Goal: Transaction & Acquisition: Purchase product/service

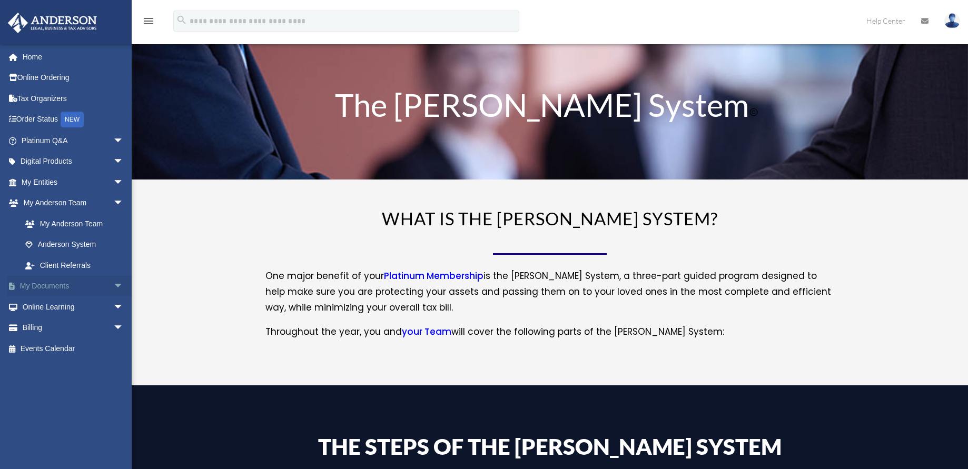
click at [113, 284] on span "arrow_drop_down" at bounding box center [123, 287] width 21 height 22
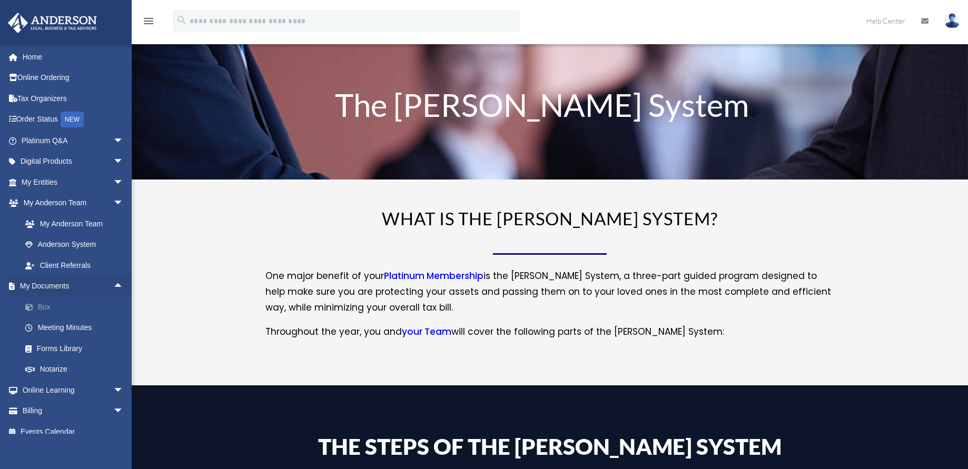
click at [44, 308] on link "Box" at bounding box center [77, 307] width 125 height 21
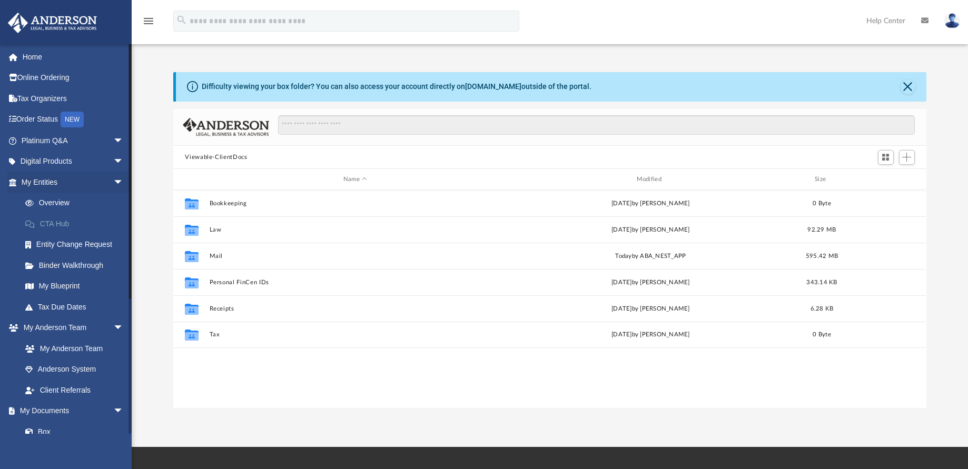
scroll to position [232, 745]
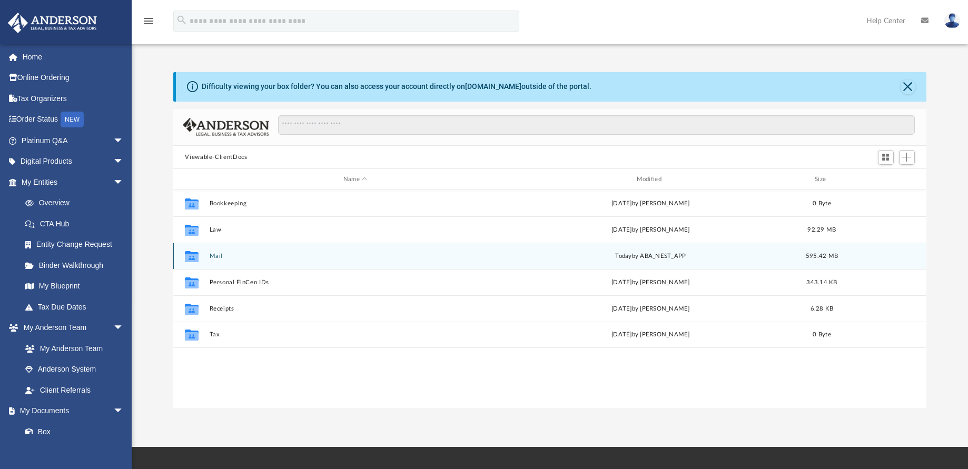
click at [218, 257] on button "Mail" at bounding box center [355, 256] width 291 height 7
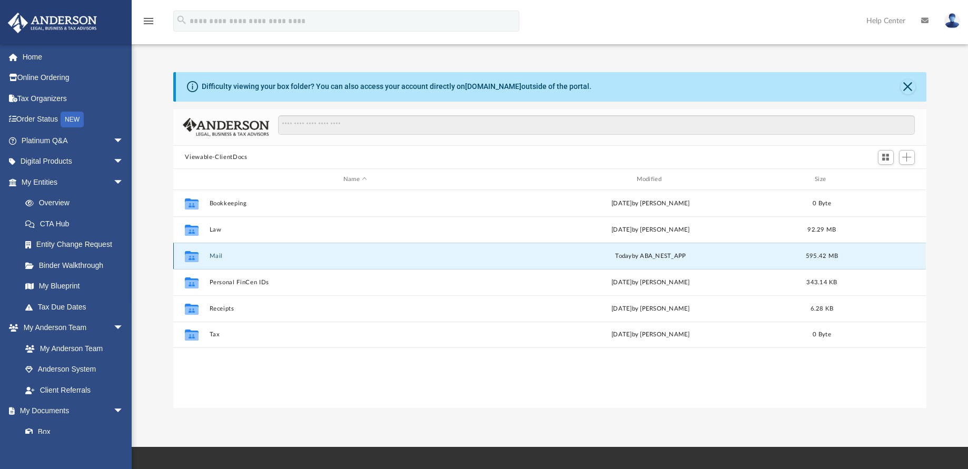
click at [218, 257] on button "Mail" at bounding box center [355, 256] width 291 height 7
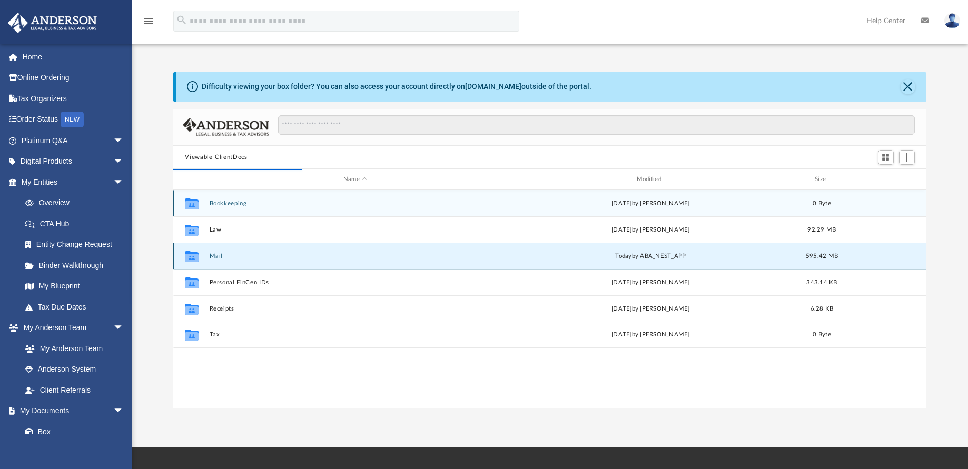
scroll to position [199, 745]
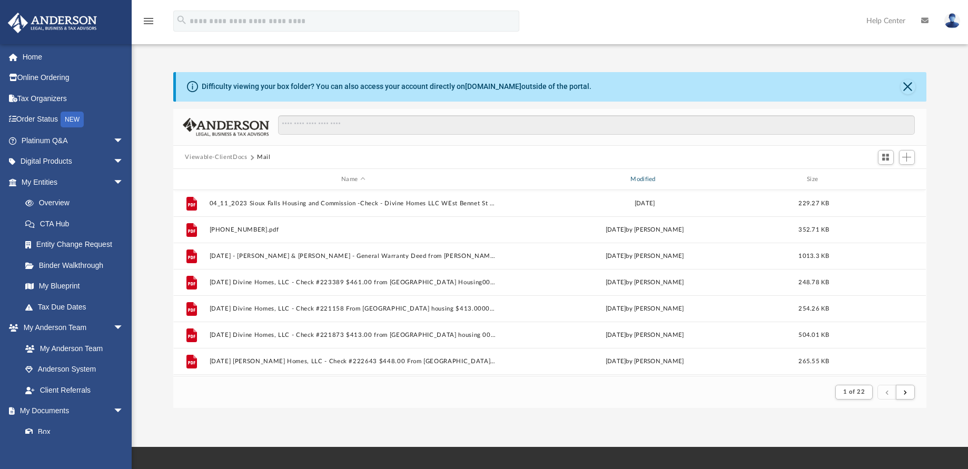
click at [645, 176] on div "Modified" at bounding box center [645, 179] width 288 height 9
click at [637, 178] on div "Modified" at bounding box center [645, 179] width 288 height 9
click at [643, 182] on div "Modified" at bounding box center [645, 179] width 288 height 9
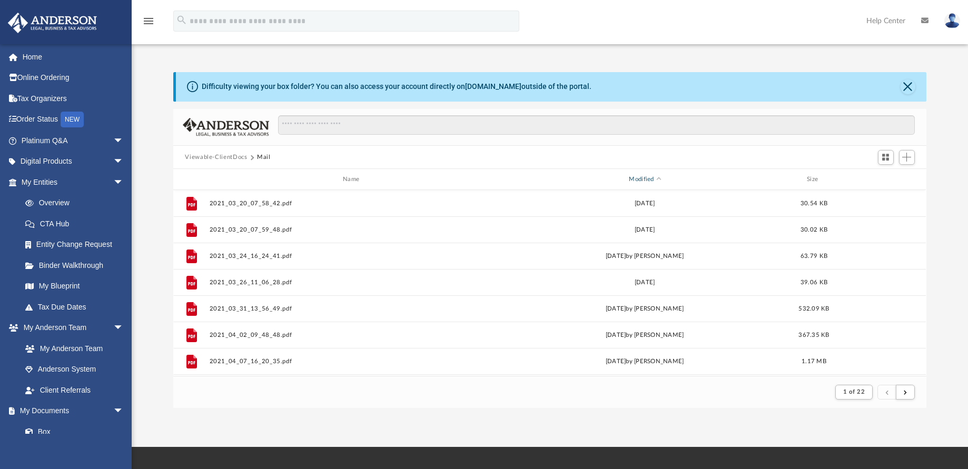
click at [648, 180] on div "Modified" at bounding box center [645, 179] width 288 height 9
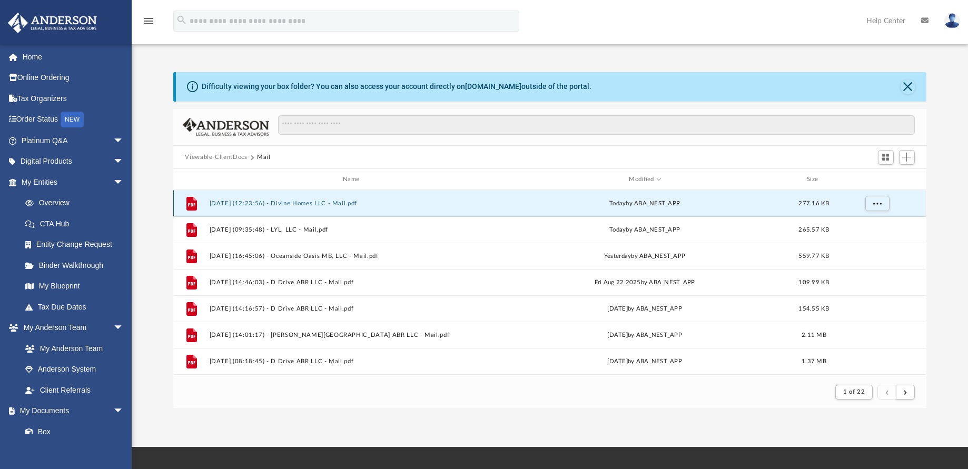
click at [311, 201] on button "2025.09.09 (12:23:56) - Divine Homes LLC - Mail.pdf" at bounding box center [353, 203] width 287 height 7
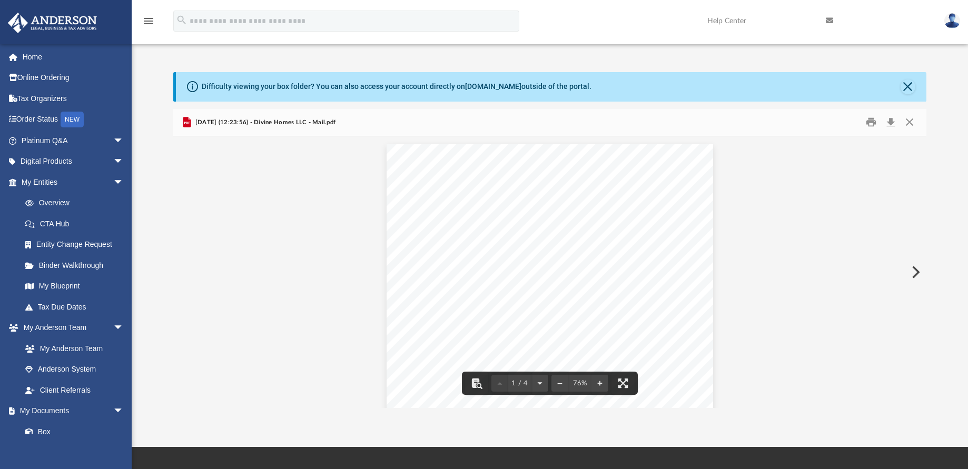
click at [913, 273] on button "Preview" at bounding box center [914, 272] width 23 height 29
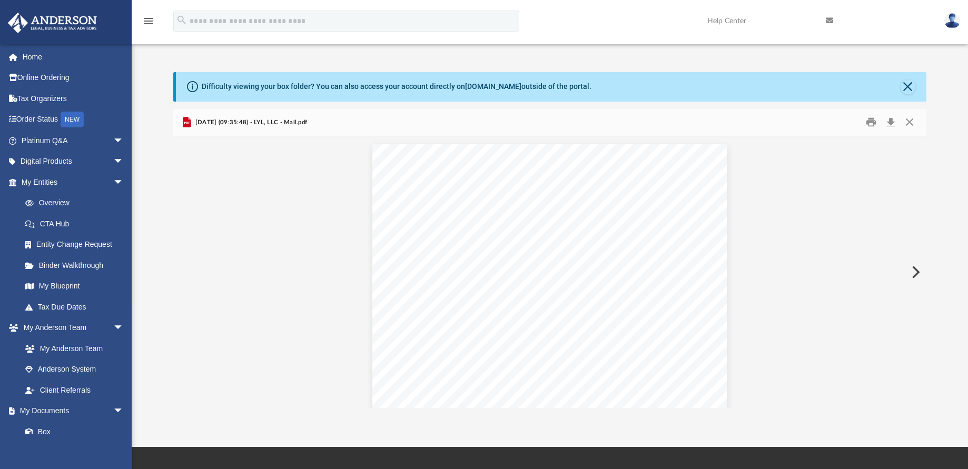
click at [913, 273] on button "Preview" at bounding box center [914, 272] width 23 height 29
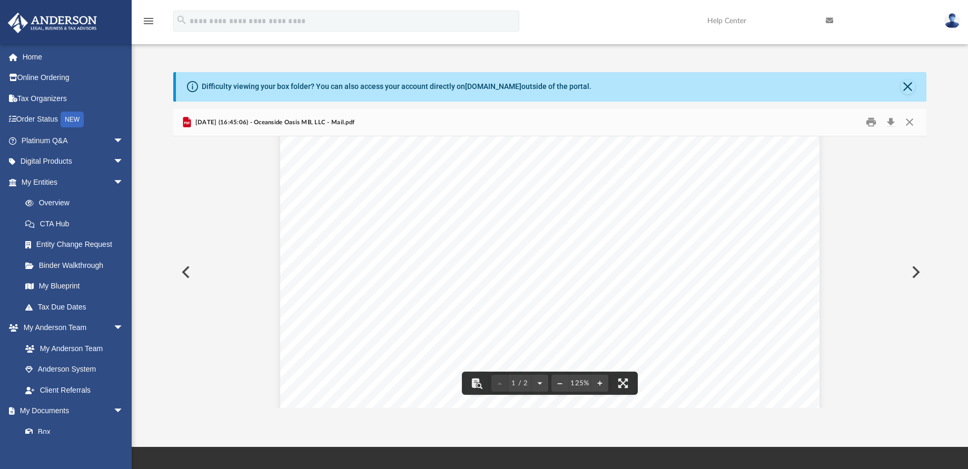
scroll to position [151, 0]
click at [914, 275] on button "Preview" at bounding box center [914, 272] width 23 height 29
click at [909, 273] on button "Preview" at bounding box center [914, 272] width 23 height 29
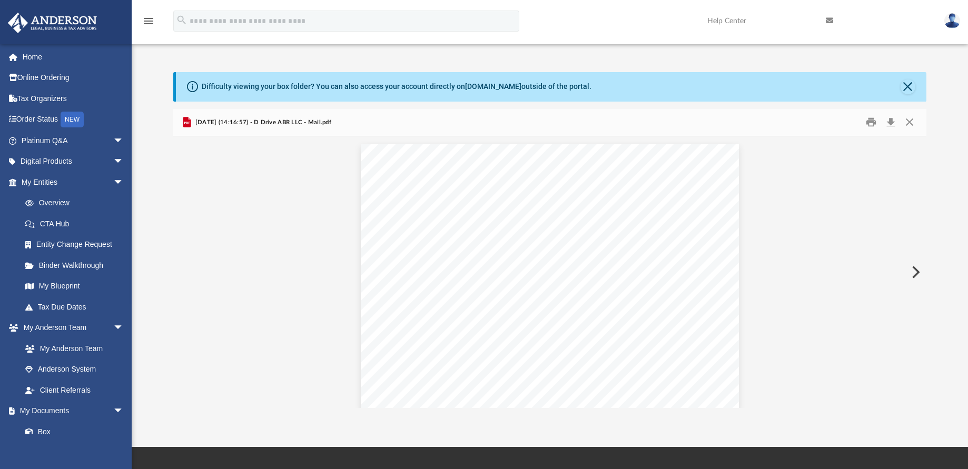
click at [908, 273] on button "Preview" at bounding box center [914, 272] width 23 height 29
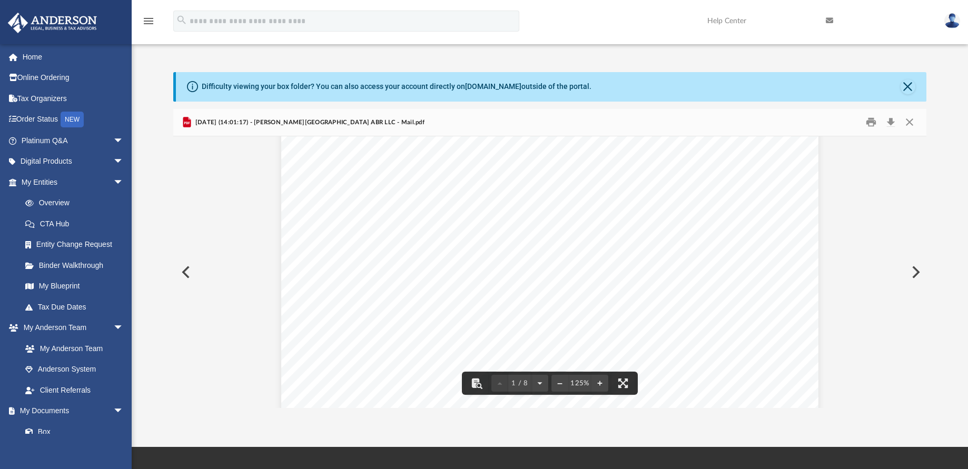
scroll to position [233, 0]
click at [911, 274] on button "Preview" at bounding box center [914, 272] width 23 height 29
click at [914, 275] on button "Preview" at bounding box center [914, 272] width 23 height 29
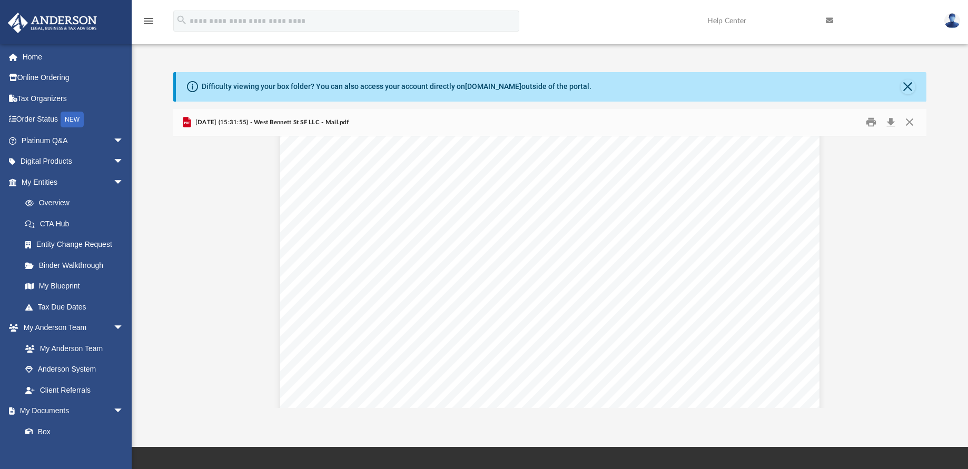
scroll to position [60, 0]
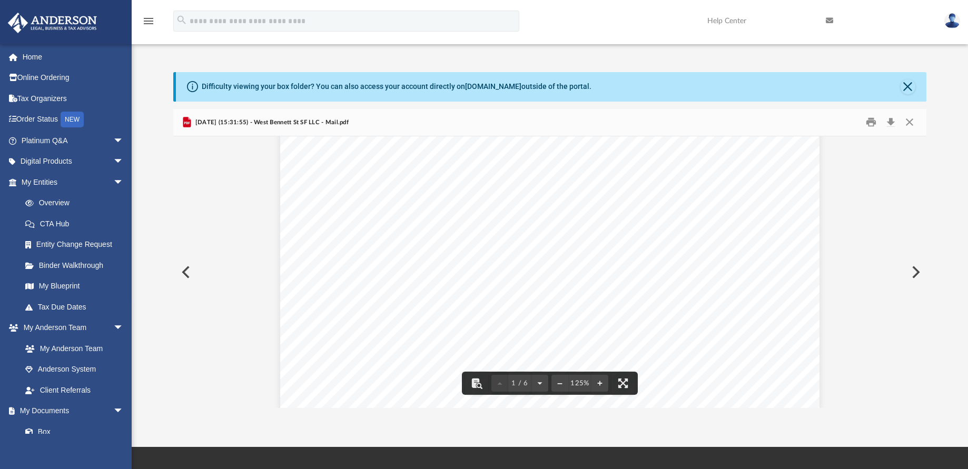
click at [912, 277] on button "Preview" at bounding box center [914, 272] width 23 height 29
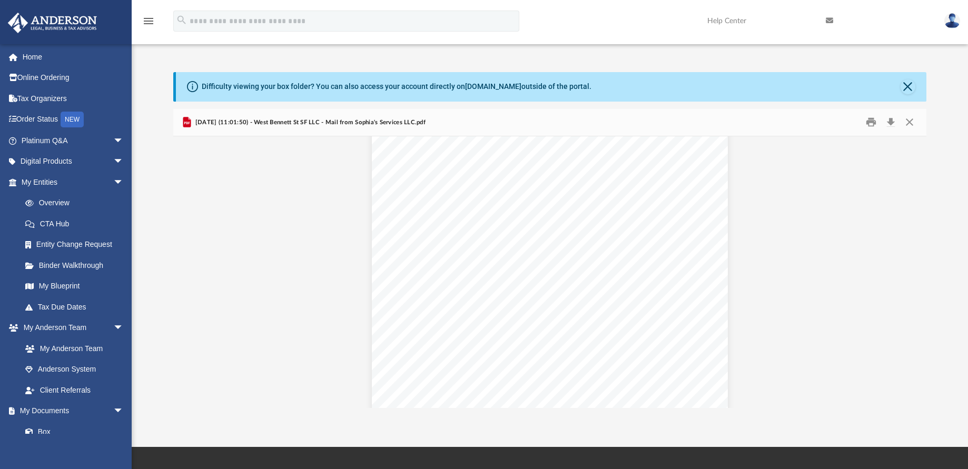
scroll to position [35, 0]
click at [890, 124] on button "Download" at bounding box center [891, 122] width 19 height 16
click at [917, 272] on button "Preview" at bounding box center [914, 272] width 23 height 29
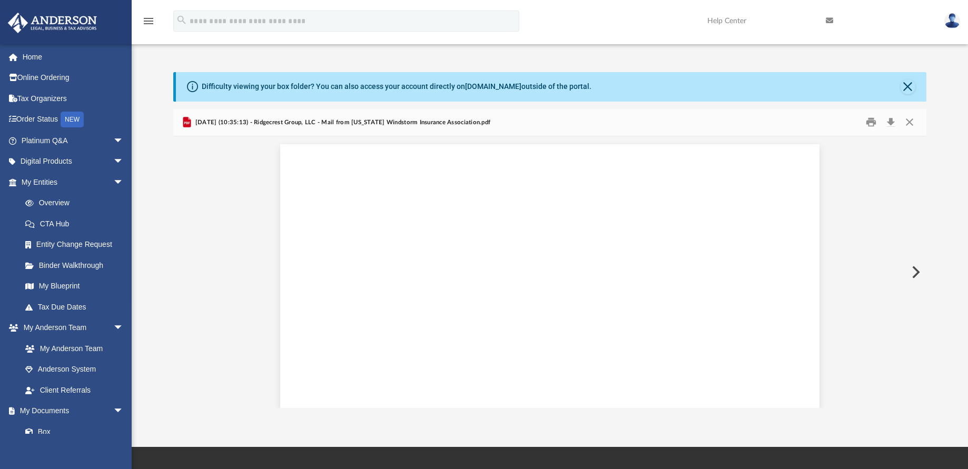
scroll to position [699, 0]
click at [917, 272] on button "Preview" at bounding box center [914, 272] width 23 height 29
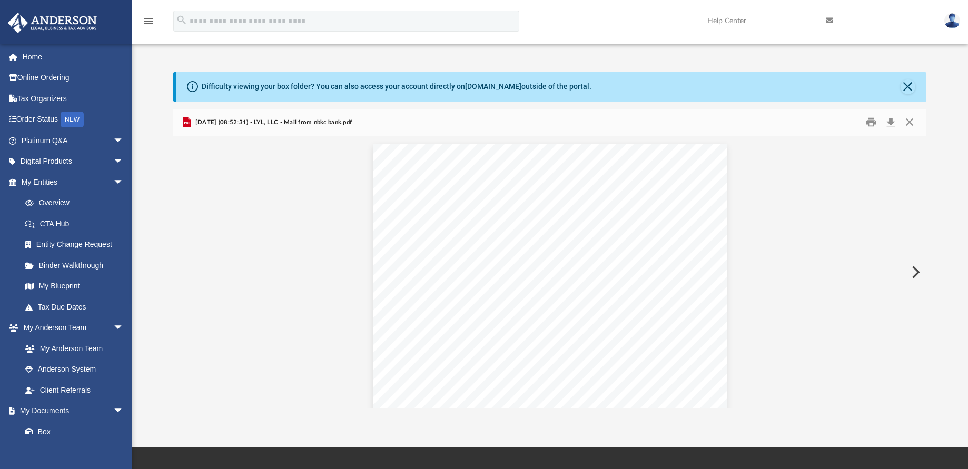
click at [917, 272] on button "Preview" at bounding box center [914, 272] width 23 height 29
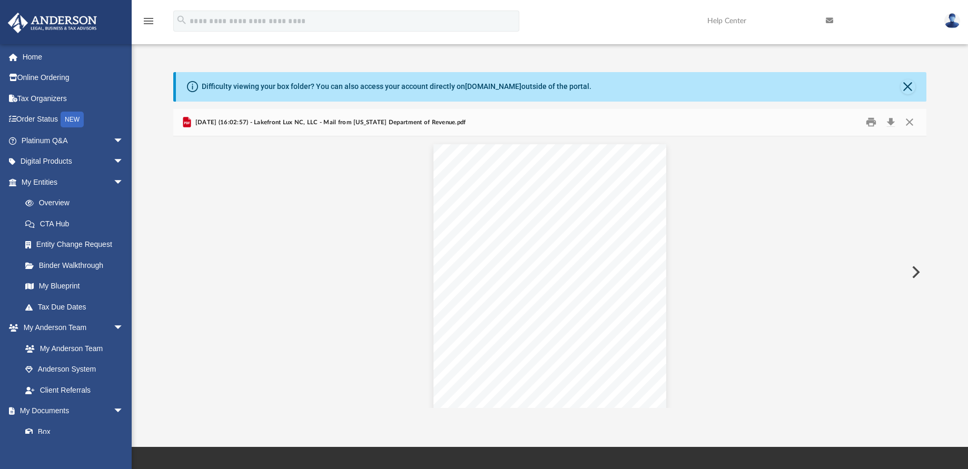
click at [917, 272] on button "Preview" at bounding box center [914, 272] width 23 height 29
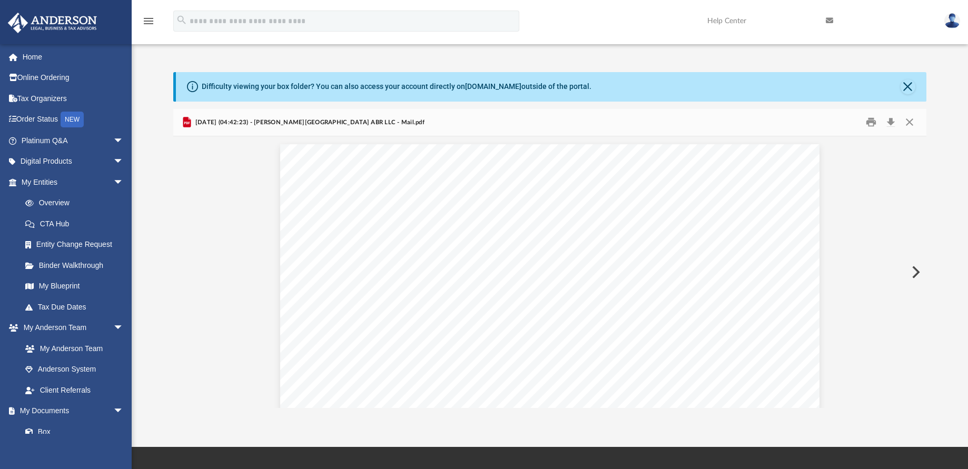
click at [917, 272] on button "Preview" at bounding box center [914, 272] width 23 height 29
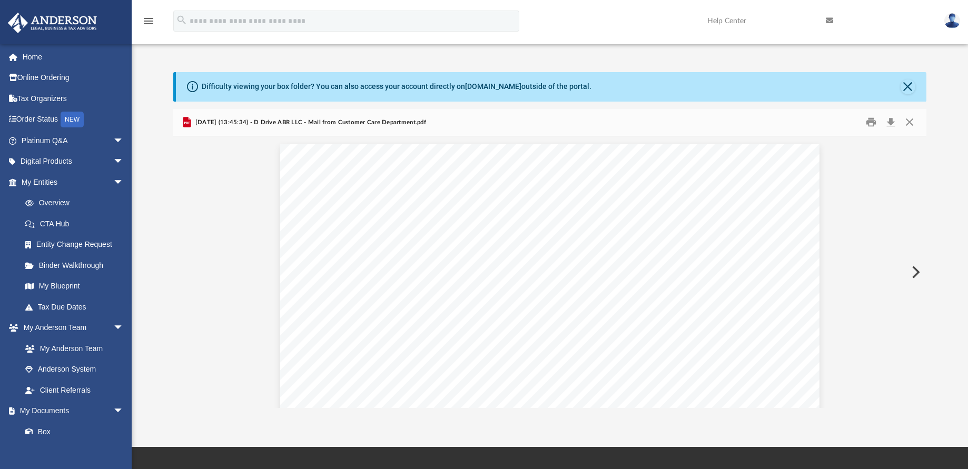
click at [917, 272] on button "Preview" at bounding box center [914, 272] width 23 height 29
click at [185, 264] on button "Preview" at bounding box center [184, 272] width 23 height 29
click at [912, 274] on button "Preview" at bounding box center [914, 272] width 23 height 29
click at [915, 277] on button "Preview" at bounding box center [914, 272] width 23 height 29
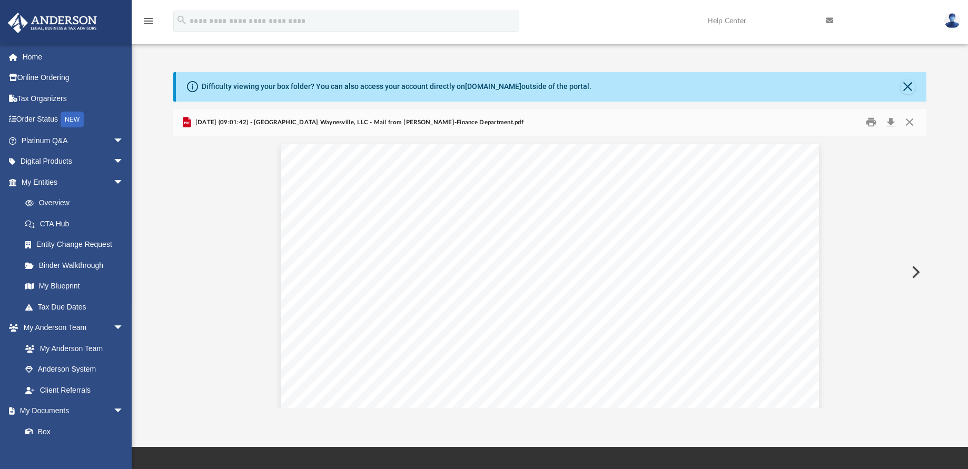
click at [915, 277] on button "Preview" at bounding box center [914, 272] width 23 height 29
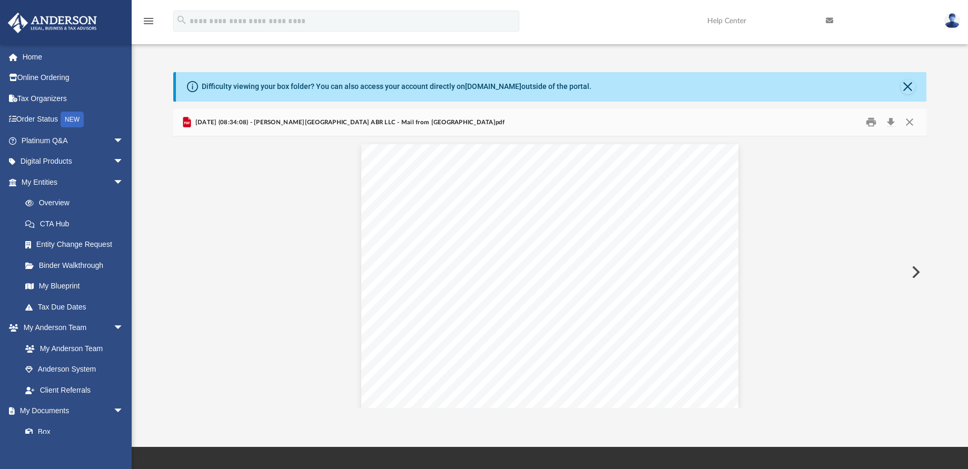
click at [915, 277] on button "Preview" at bounding box center [914, 272] width 23 height 29
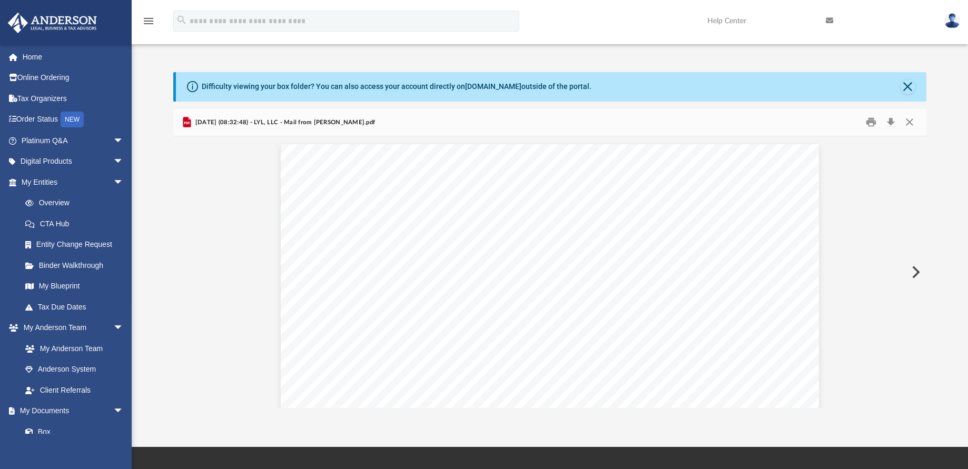
click at [915, 277] on button "Preview" at bounding box center [914, 272] width 23 height 29
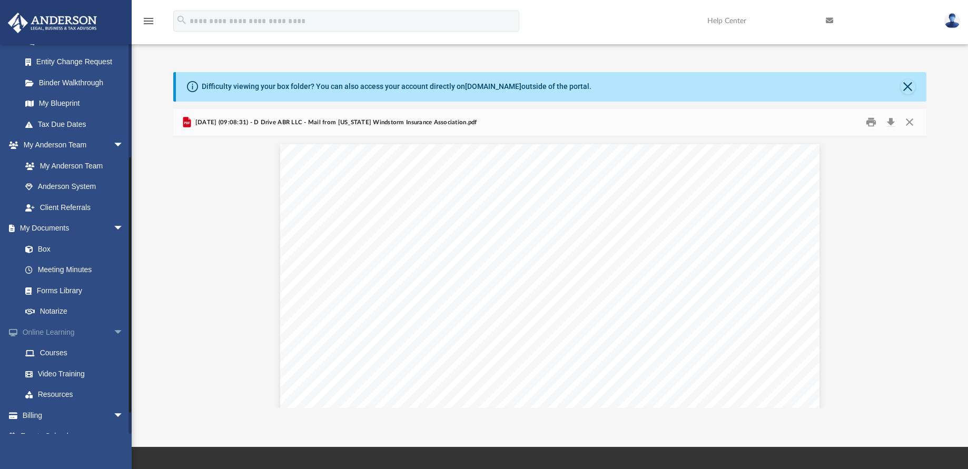
scroll to position [198, 0]
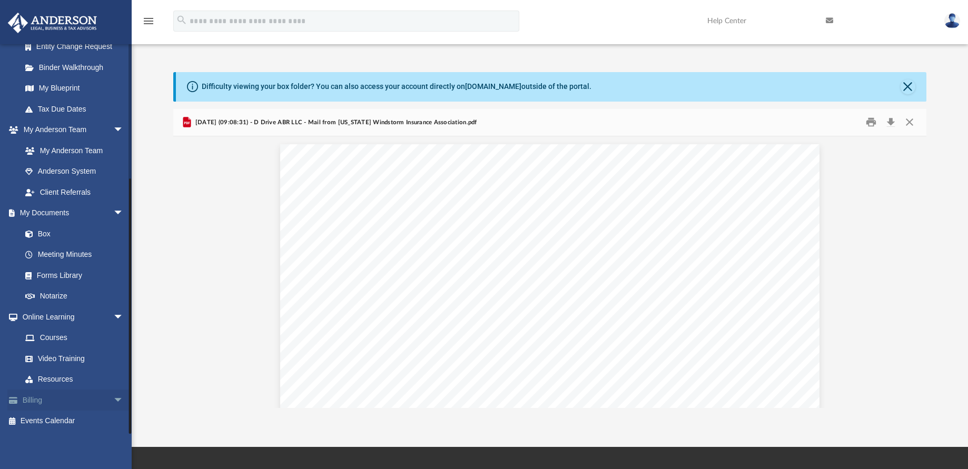
click at [48, 401] on link "Billing arrow_drop_down" at bounding box center [73, 400] width 132 height 21
click at [113, 401] on span "arrow_drop_down" at bounding box center [123, 401] width 21 height 22
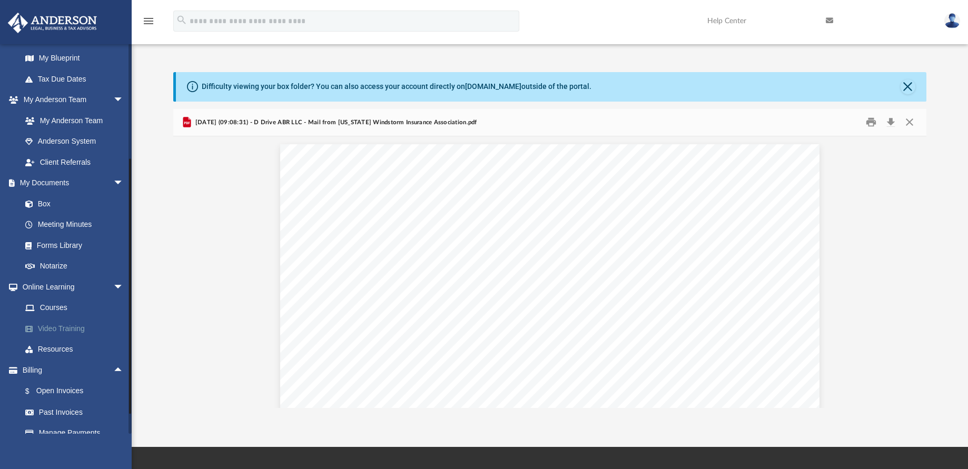
scroll to position [229, 0]
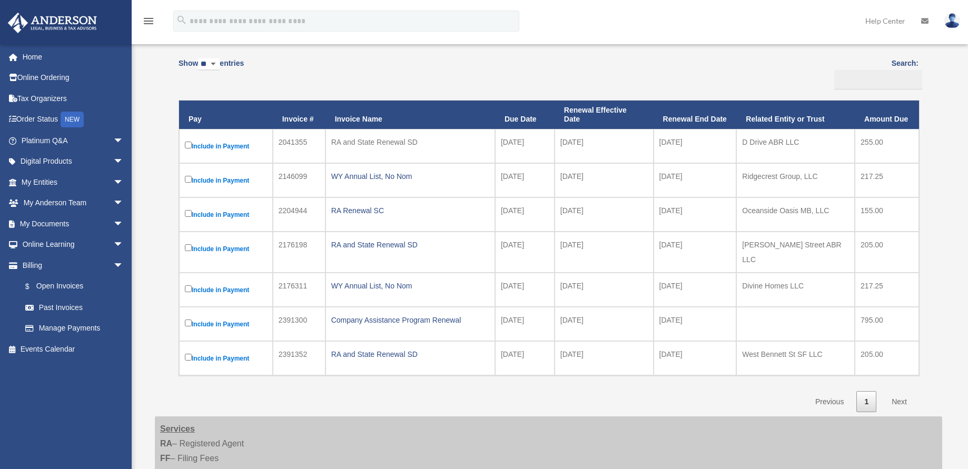
scroll to position [129, 0]
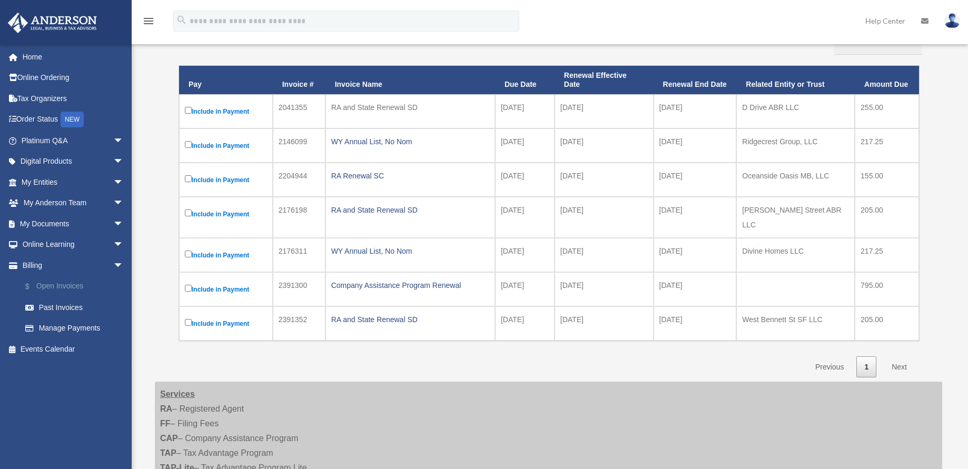
click at [72, 287] on link "$ Open Invoices" at bounding box center [77, 287] width 125 height 22
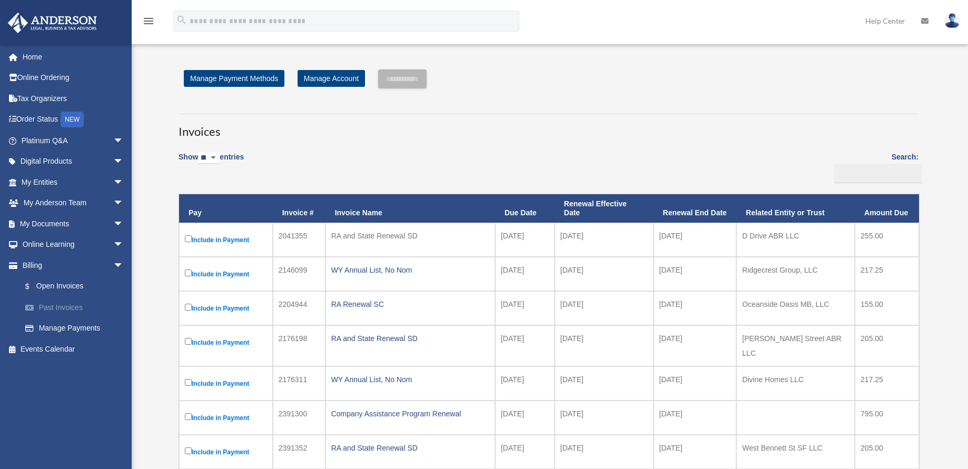
click at [66, 307] on link "Past Invoices" at bounding box center [77, 307] width 125 height 21
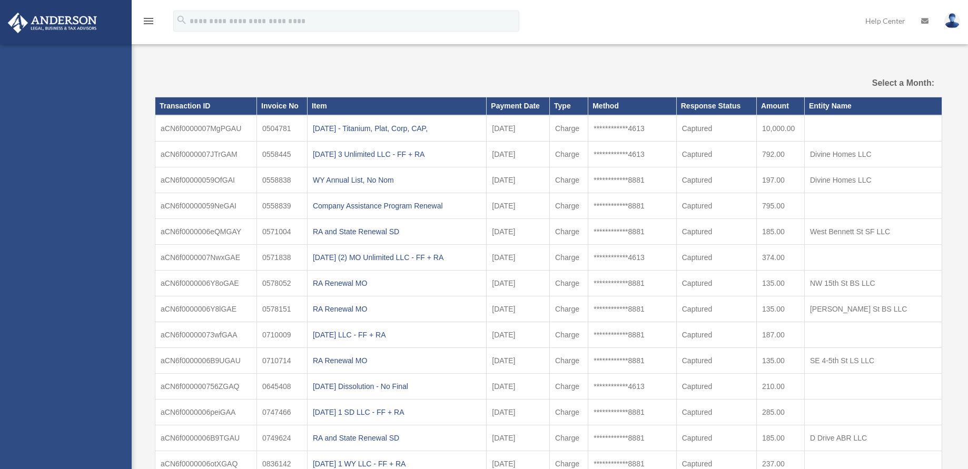
select select
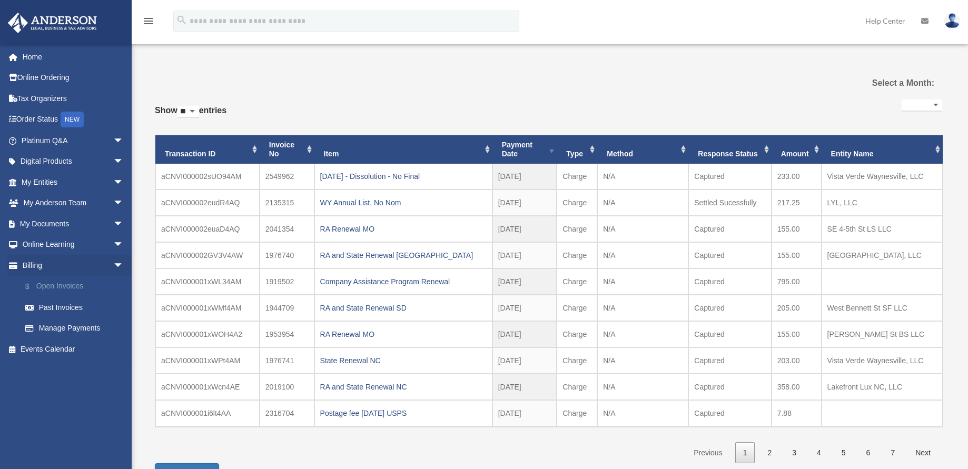
click at [57, 285] on link "$ Open Invoices" at bounding box center [77, 287] width 125 height 22
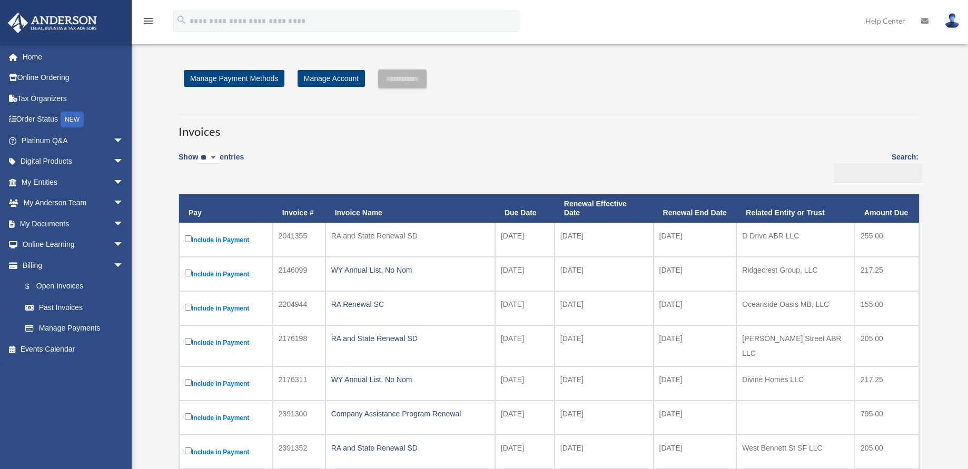
click at [382, 236] on div "RA and State Renewal SD" at bounding box center [410, 236] width 158 height 15
click at [381, 236] on div "RA and State Renewal SD" at bounding box center [410, 236] width 158 height 15
click at [772, 240] on td "D Drive ABR LLC" at bounding box center [795, 240] width 119 height 34
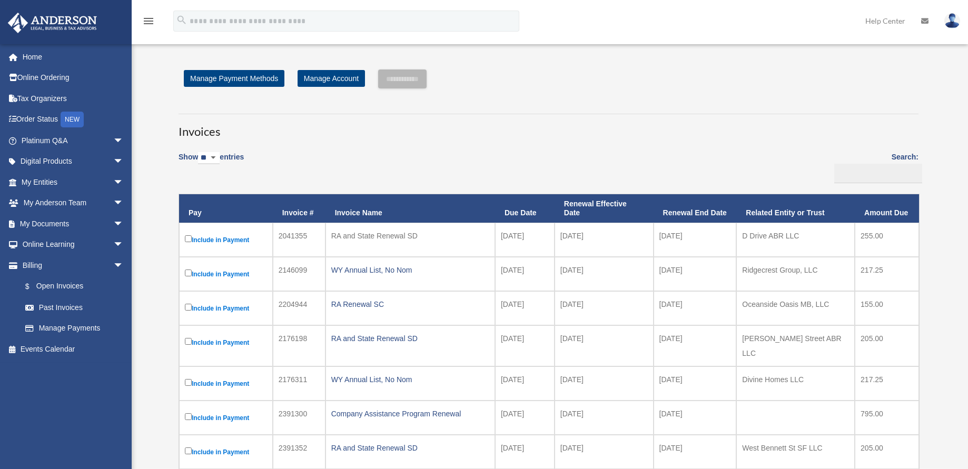
click at [772, 240] on td "D Drive ABR LLC" at bounding box center [795, 240] width 119 height 34
click at [409, 76] on input "**********" at bounding box center [402, 79] width 48 height 19
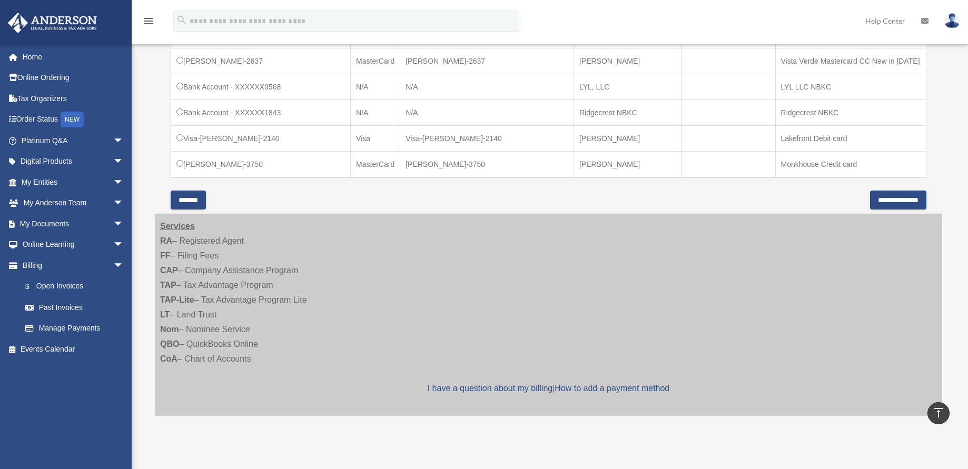
scroll to position [743, 0]
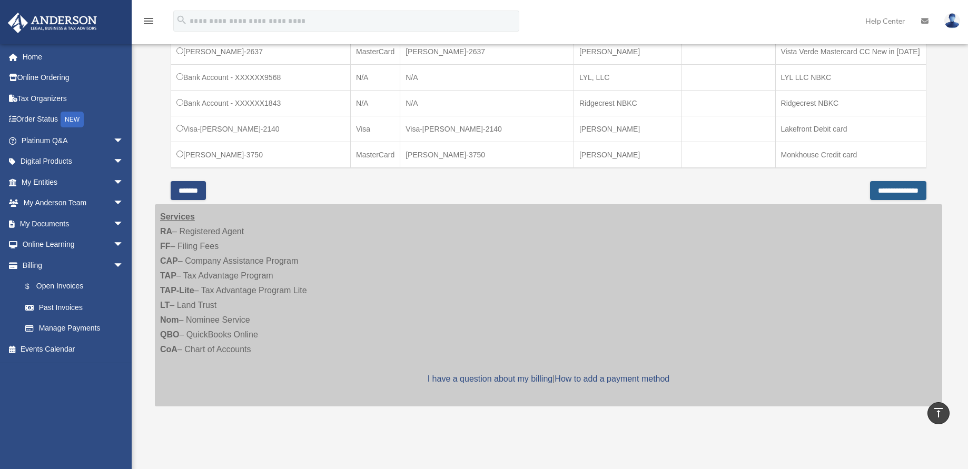
click at [883, 181] on input "**********" at bounding box center [898, 190] width 56 height 19
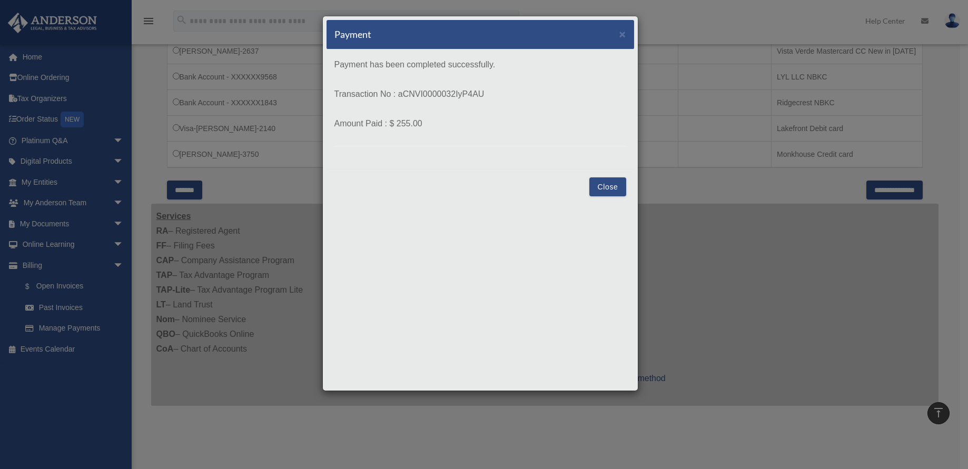
click at [605, 184] on button "Close" at bounding box center [607, 186] width 36 height 19
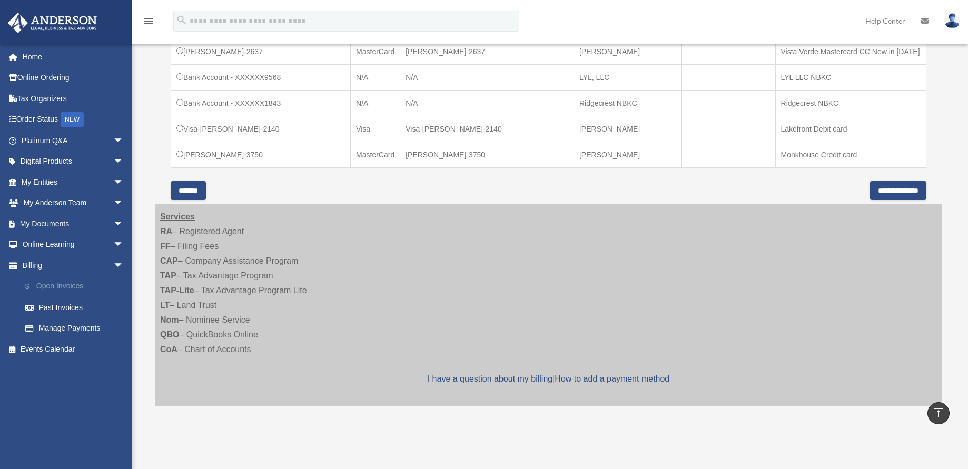
click at [74, 288] on link "$ Open Invoices" at bounding box center [77, 287] width 125 height 22
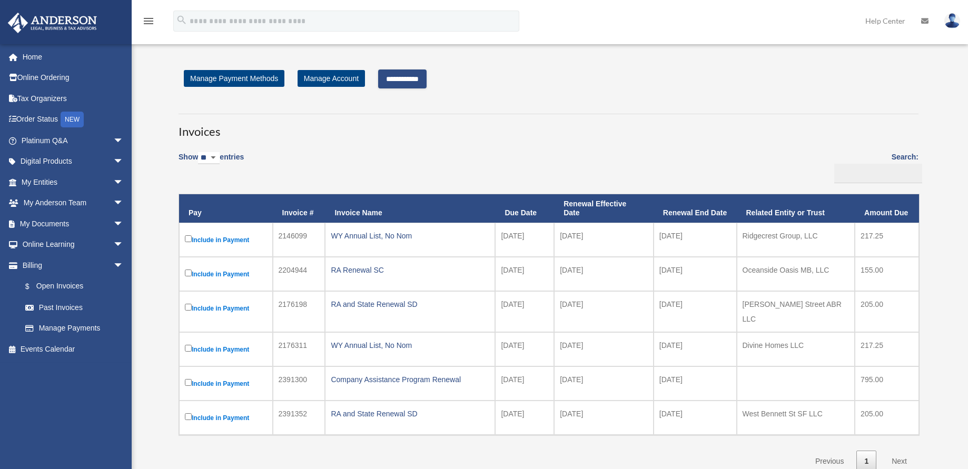
click at [419, 81] on input "**********" at bounding box center [402, 79] width 48 height 19
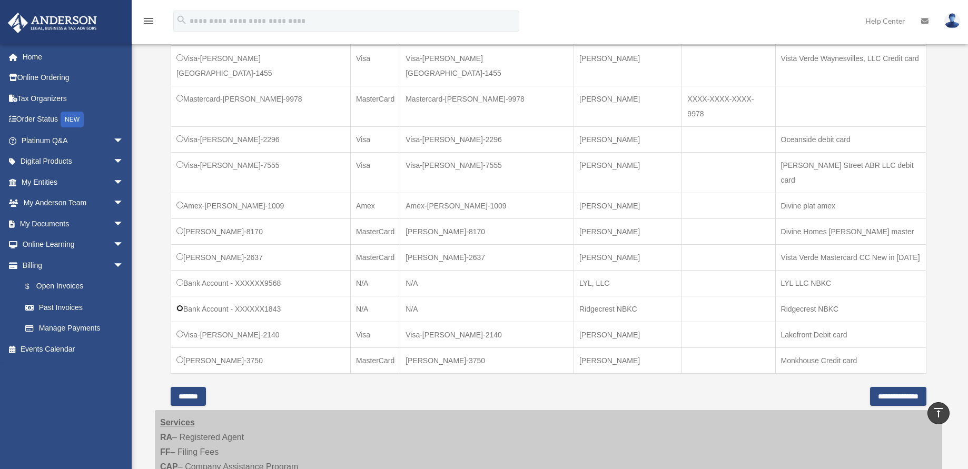
scroll to position [559, 0]
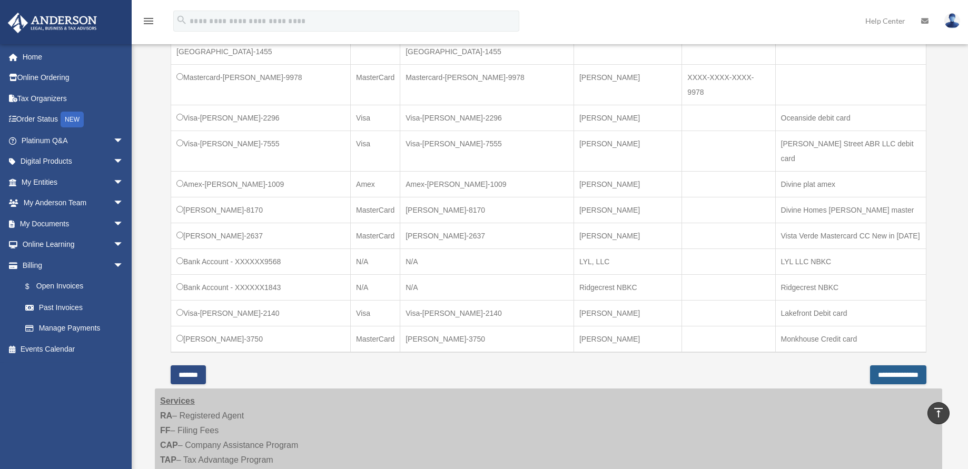
click at [872, 366] on input "**********" at bounding box center [898, 375] width 56 height 19
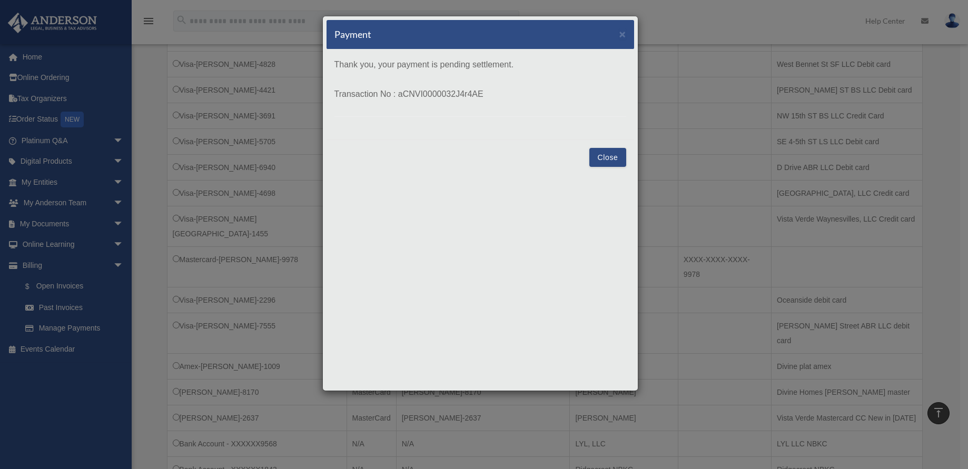
scroll to position [315, 0]
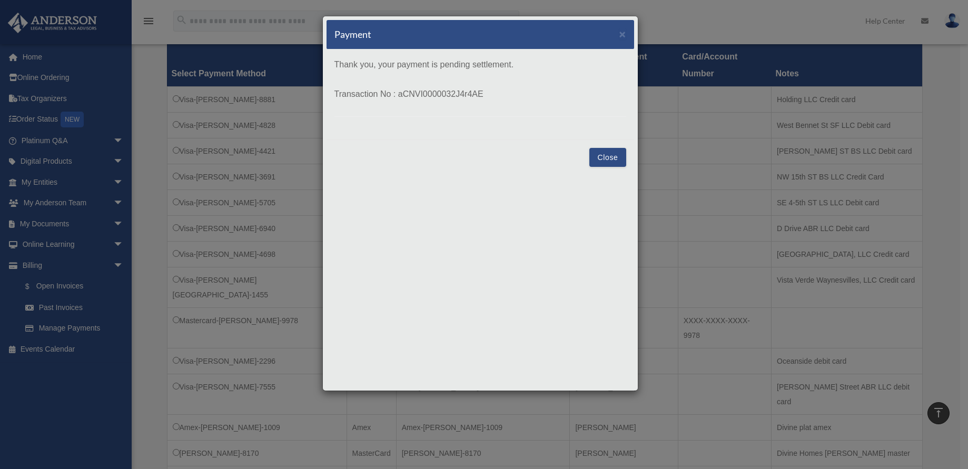
click at [612, 154] on button "Close" at bounding box center [607, 157] width 36 height 19
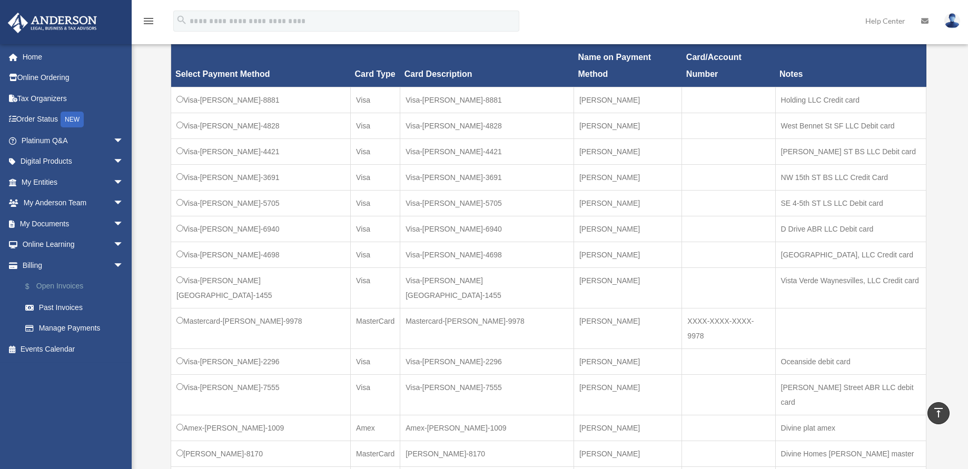
click at [73, 288] on link "$ Open Invoices" at bounding box center [77, 287] width 125 height 22
